Goal: Transaction & Acquisition: Purchase product/service

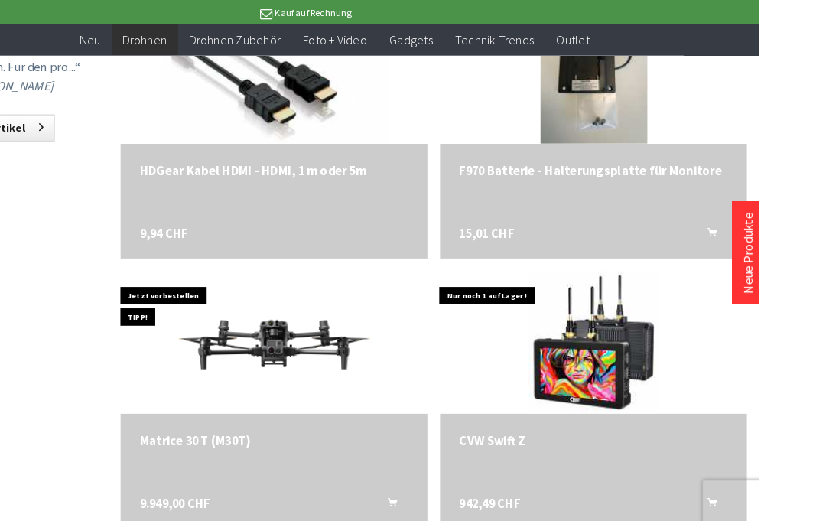
scroll to position [1677, 0]
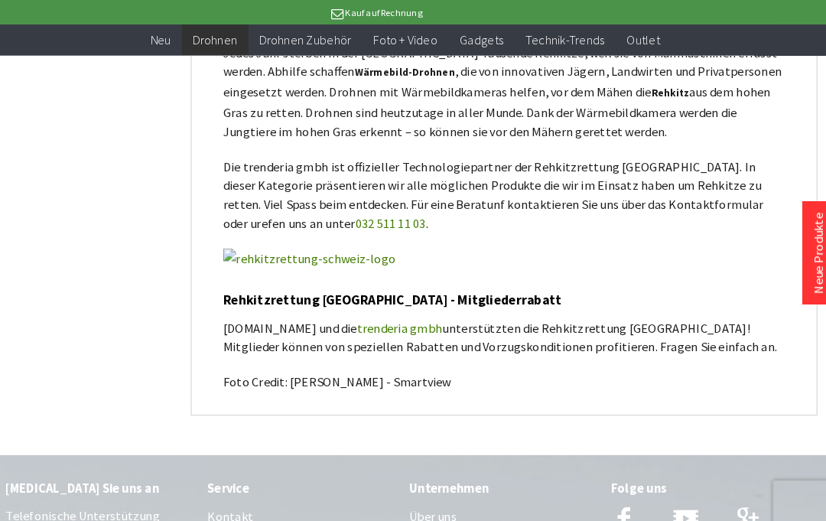
scroll to position [3573, 0]
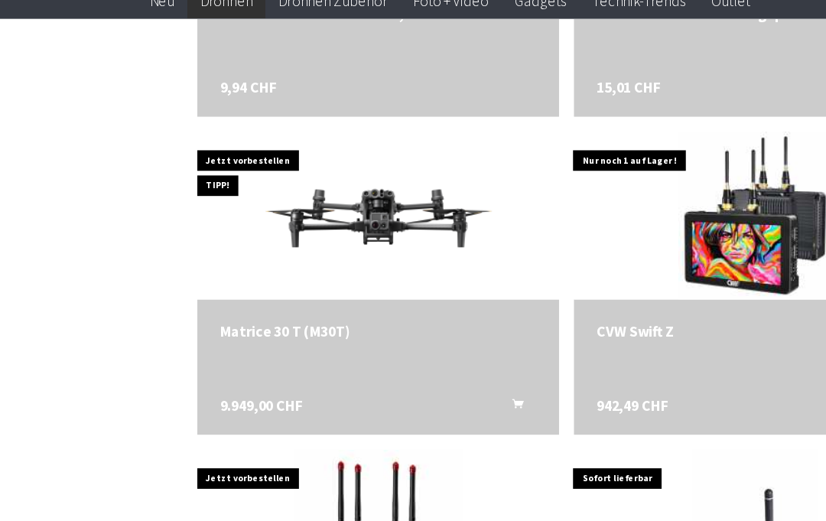
scroll to position [1805, 0]
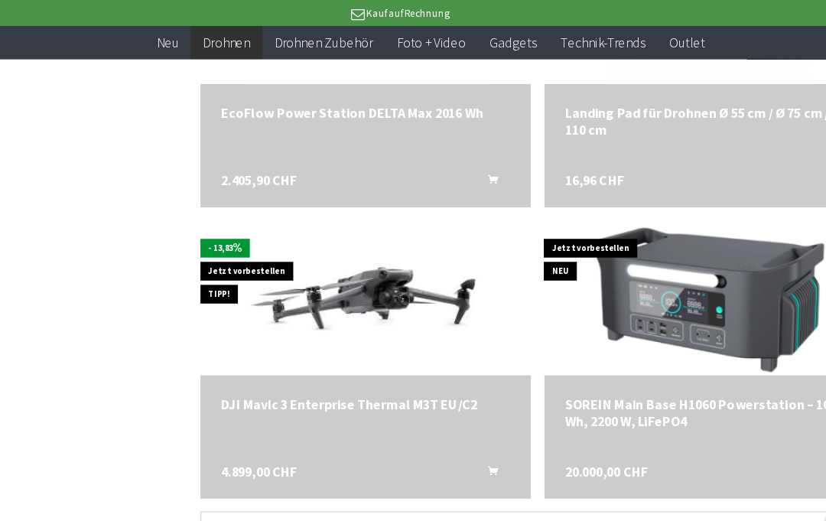
scroll to position [3045, 0]
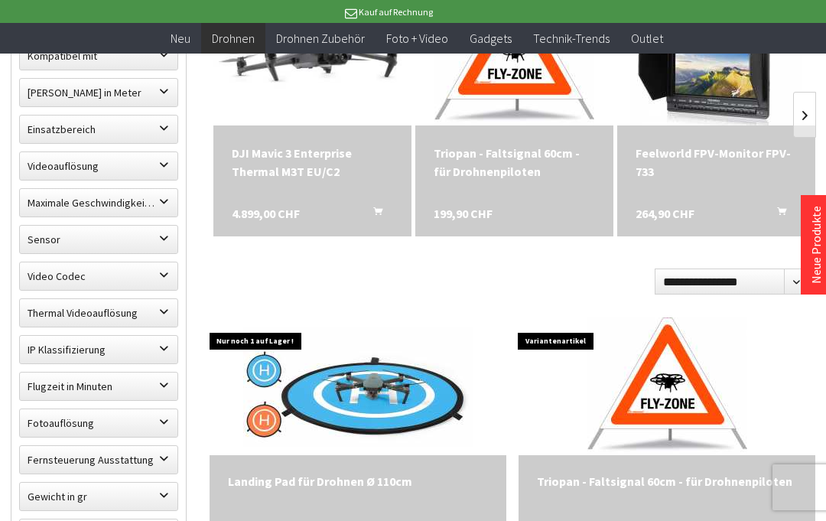
scroll to position [578, 0]
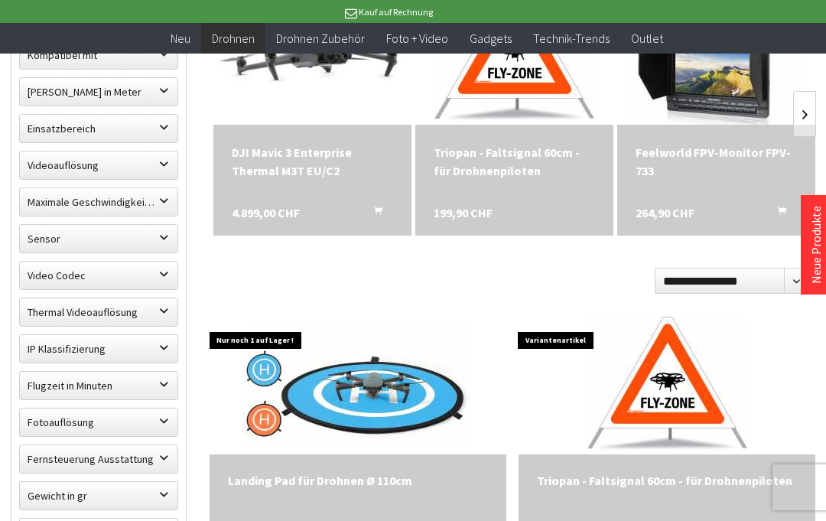
click at [58, 311] on label "Thermal Videoauflösung" at bounding box center [99, 312] width 158 height 28
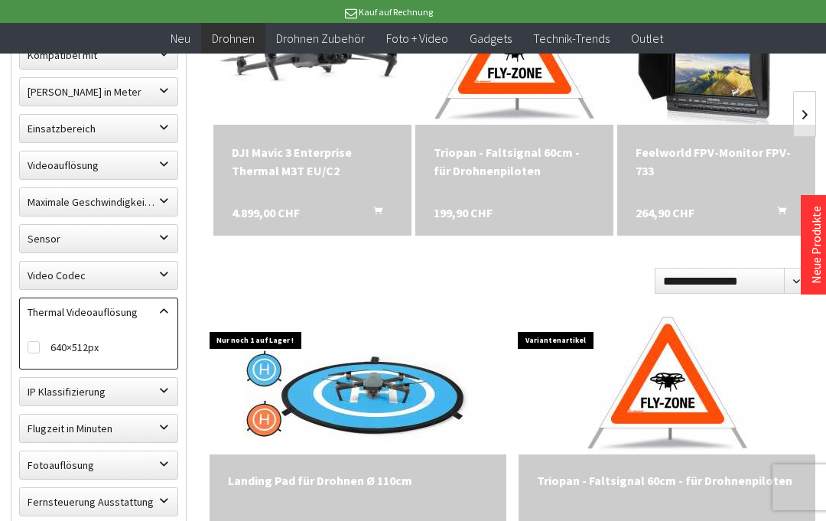
click at [57, 312] on label "Thermal Videoauflösung" at bounding box center [99, 312] width 158 height 28
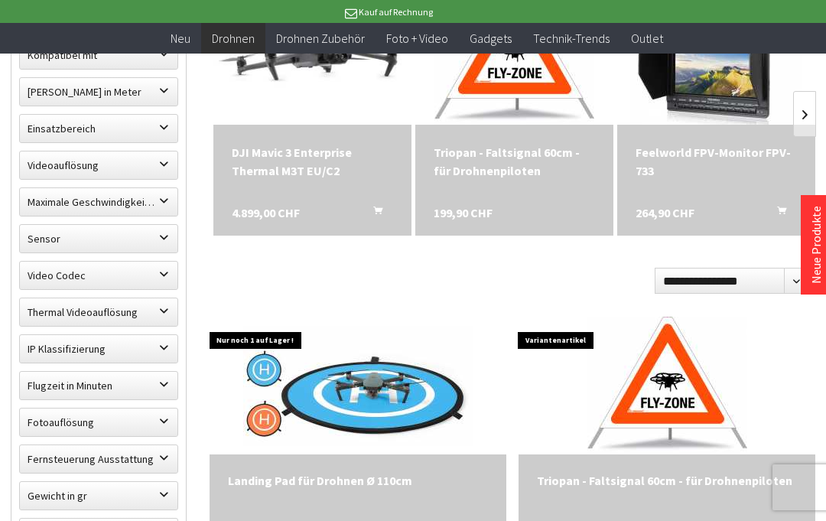
click at [62, 393] on label "Flugzeit in Minuten" at bounding box center [99, 386] width 158 height 28
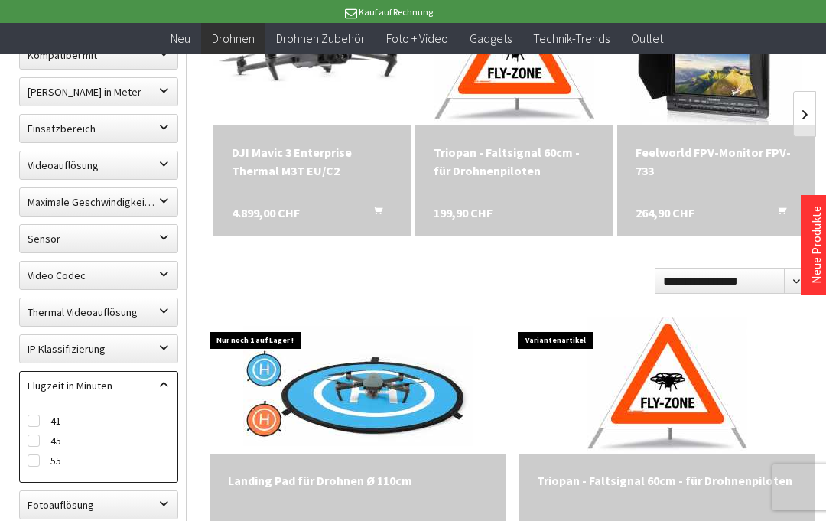
click at [57, 374] on label "Flugzeit in Minuten" at bounding box center [99, 386] width 158 height 28
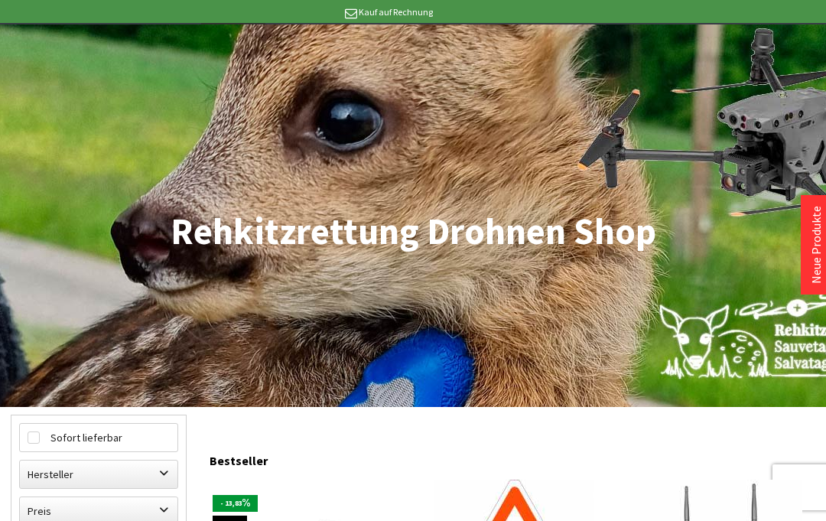
scroll to position [0, 0]
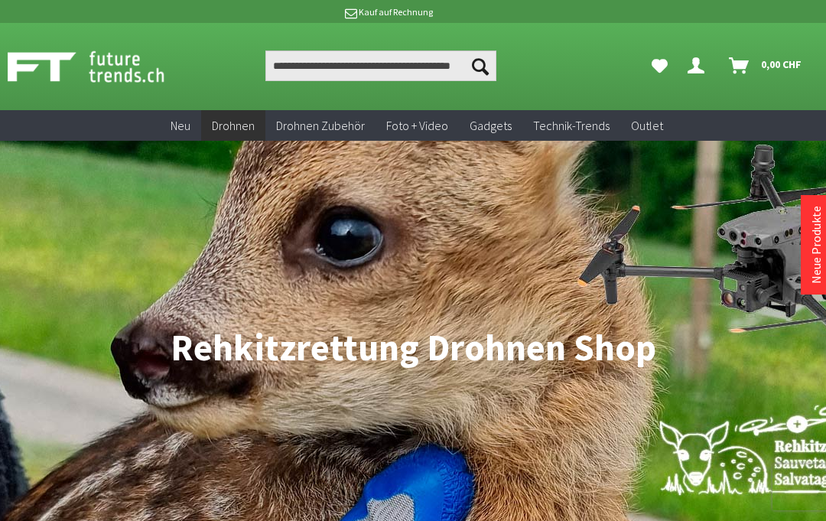
scroll to position [1983, 0]
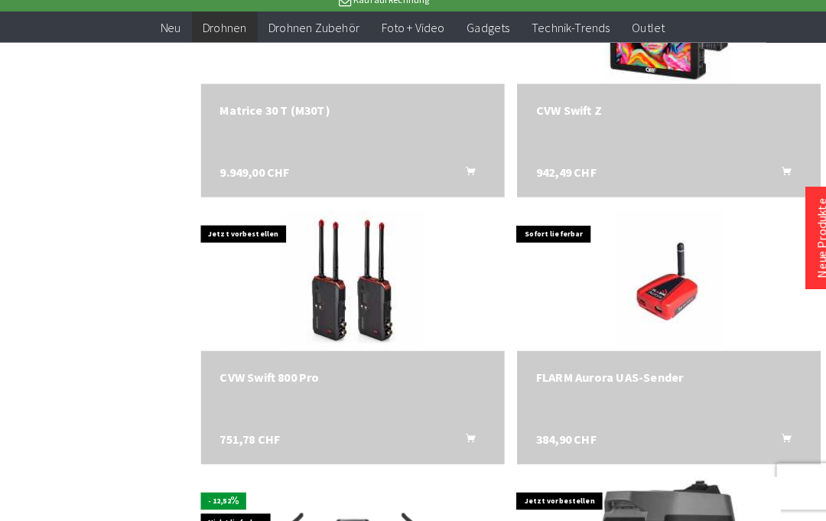
scroll to position [1990, 0]
